Goal: Task Accomplishment & Management: Use online tool/utility

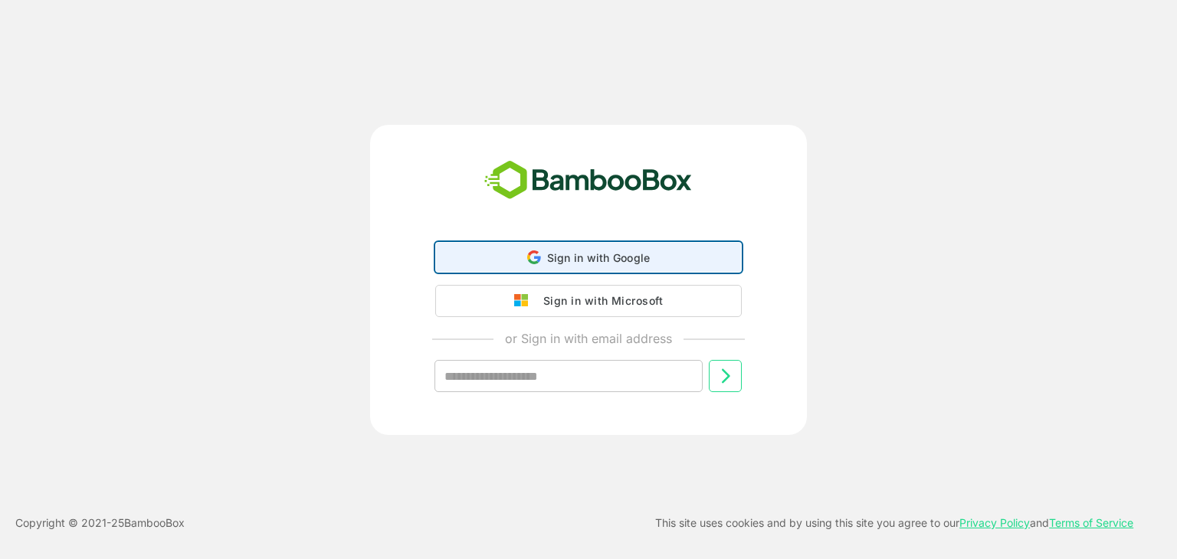
click at [595, 258] on span "Sign in with Google" at bounding box center [598, 257] width 103 height 13
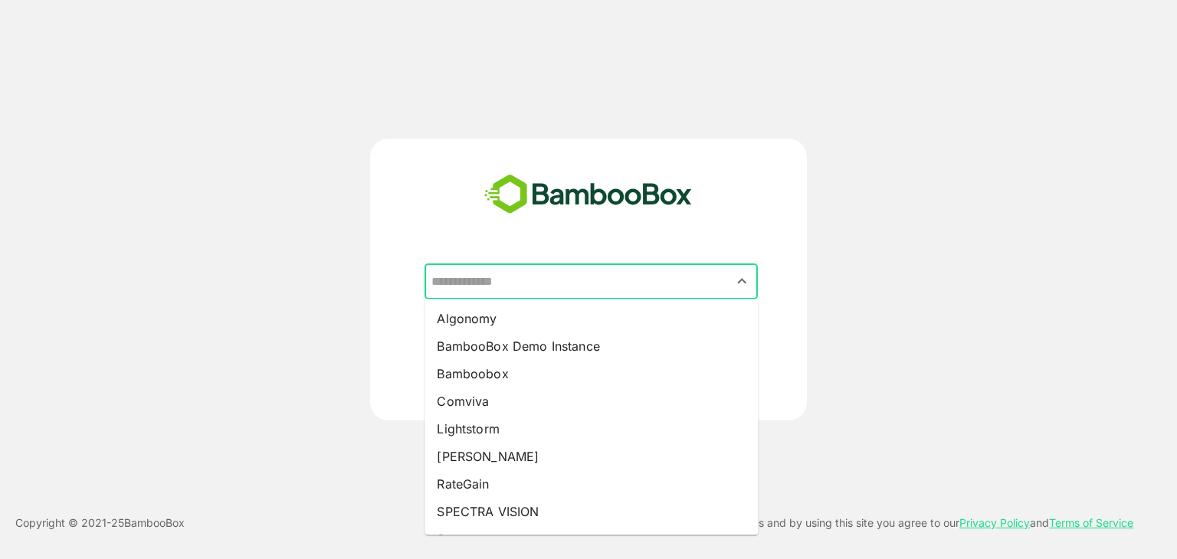
click at [523, 276] on input "text" at bounding box center [591, 281] width 327 height 29
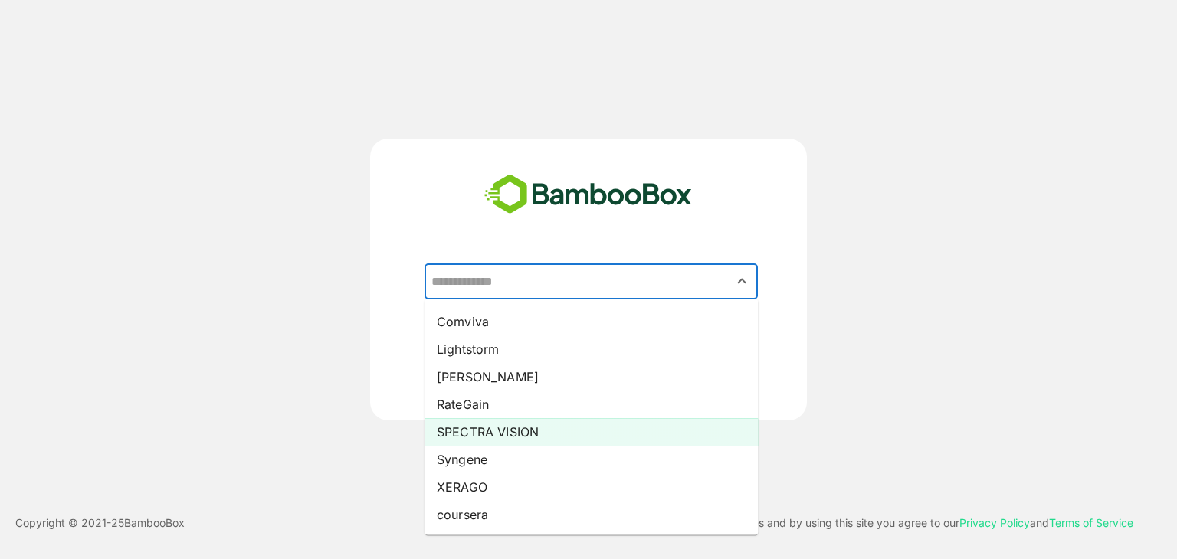
scroll to position [79, 0]
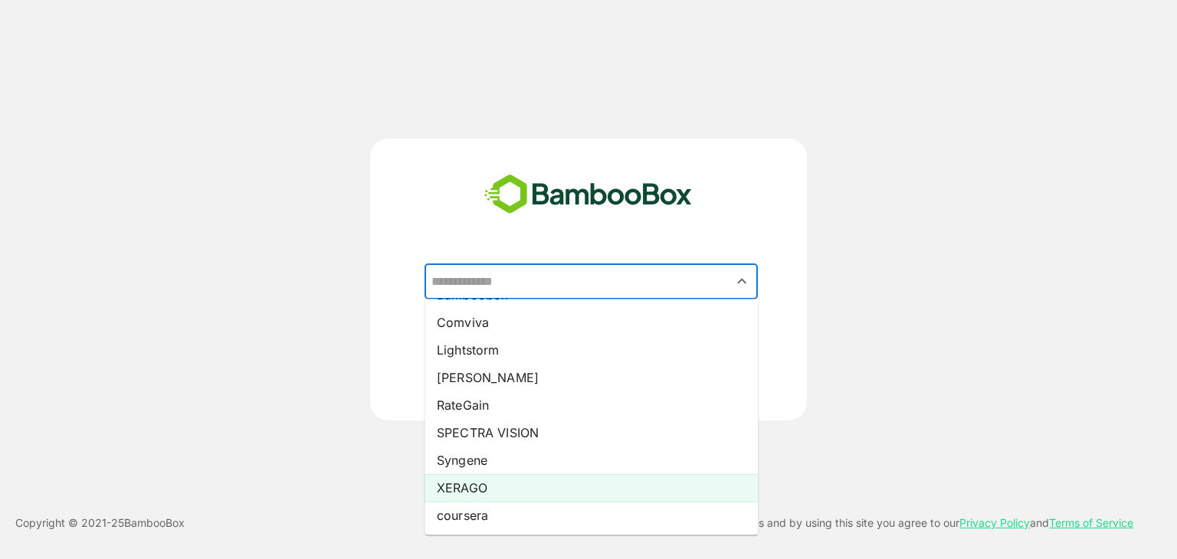
click at [482, 490] on li "XERAGO" at bounding box center [591, 488] width 333 height 28
type input "******"
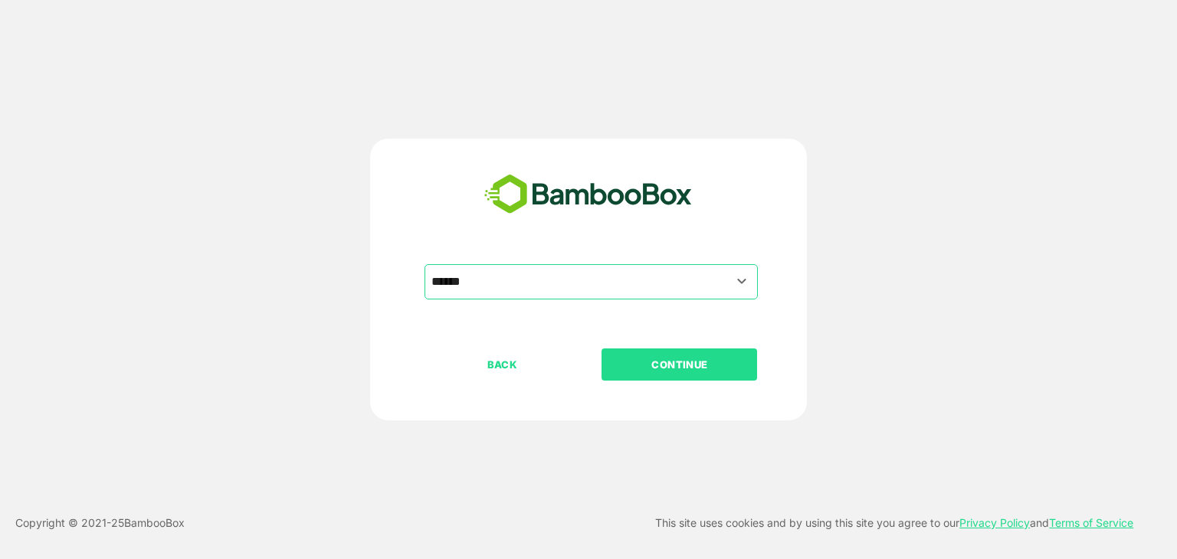
click at [671, 364] on p "CONTINUE" at bounding box center [679, 364] width 153 height 17
click at [651, 359] on p "CONTINUE" at bounding box center [679, 364] width 153 height 17
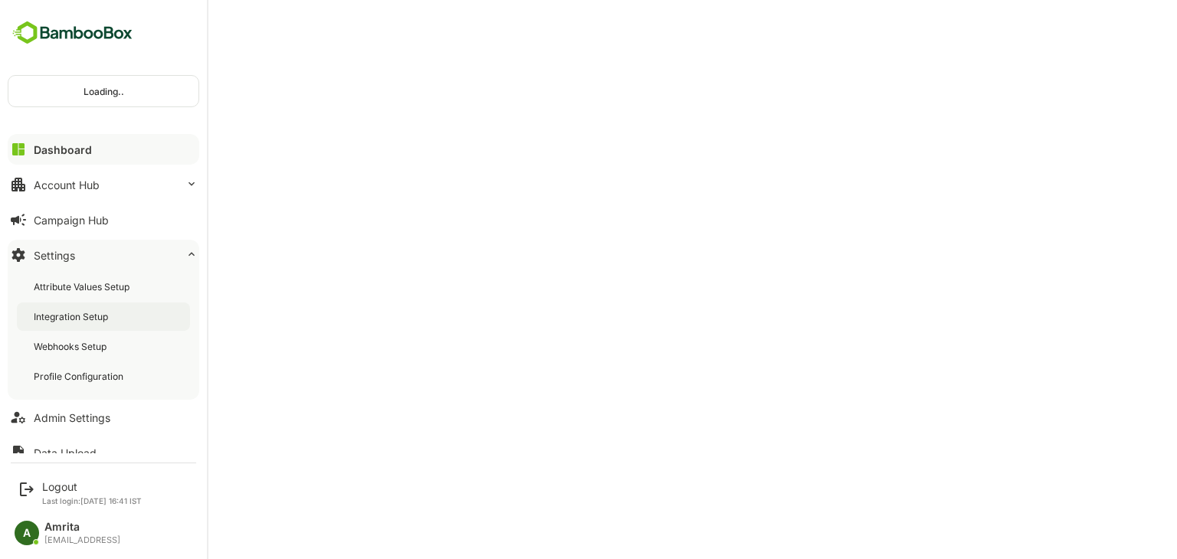
click at [75, 323] on div "Integration Setup" at bounding box center [103, 317] width 173 height 28
click at [83, 315] on div "Integration Setup" at bounding box center [73, 316] width 78 height 13
click at [74, 319] on div "Integration Setup" at bounding box center [73, 316] width 78 height 13
